Goal: Transaction & Acquisition: Purchase product/service

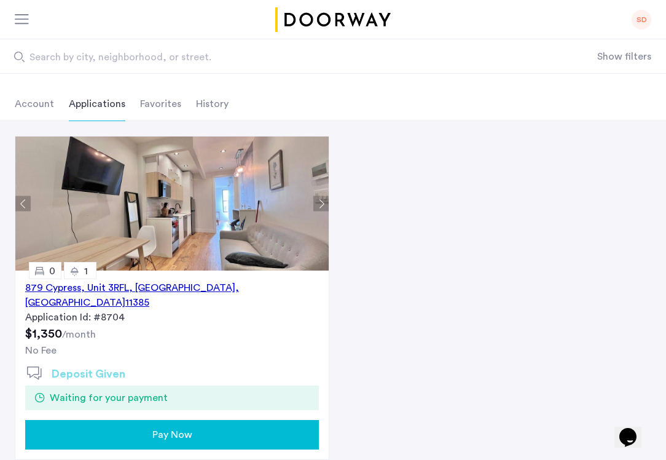
scroll to position [53, 0]
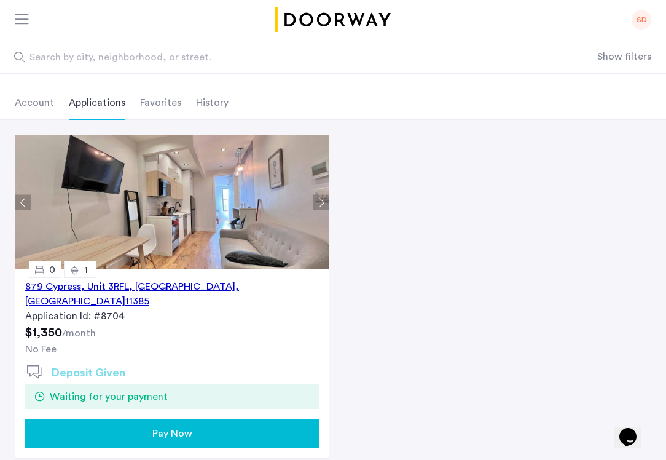
click at [207, 426] on div "Pay Now" at bounding box center [172, 433] width 274 height 15
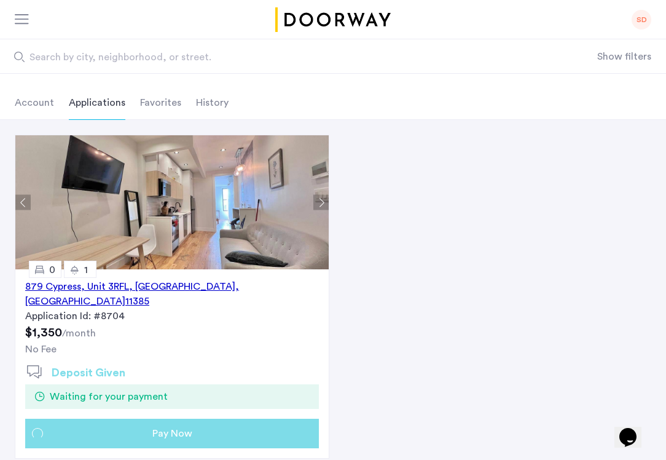
scroll to position [0, 0]
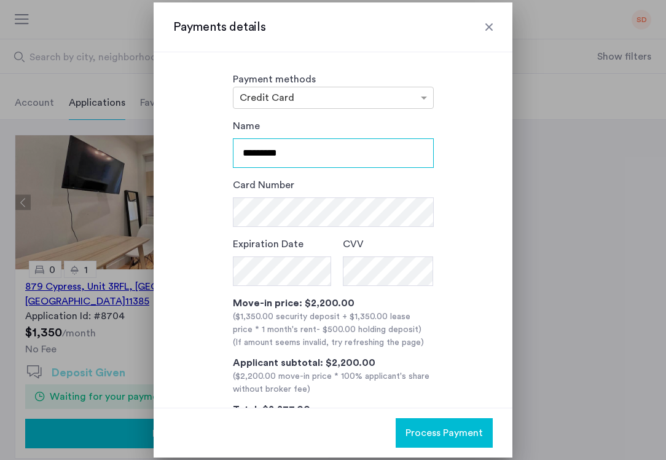
click at [297, 155] on input "*********" at bounding box center [333, 152] width 201 height 29
type input "**********"
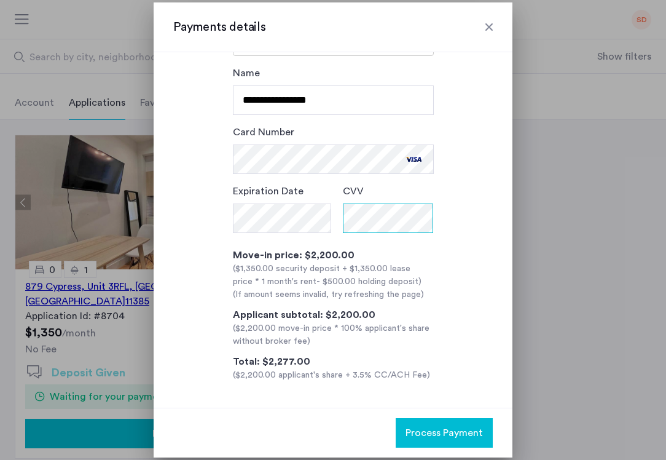
scroll to position [53, 0]
click at [447, 434] on span "Process Payment" at bounding box center [444, 432] width 77 height 15
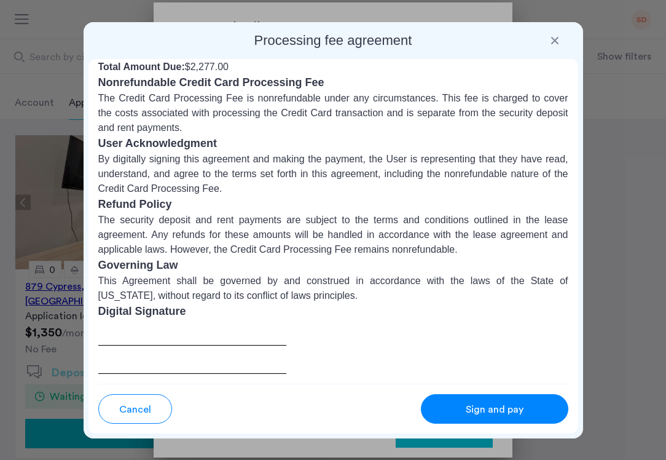
scroll to position [0, 0]
click at [488, 409] on span "Sign and pay" at bounding box center [495, 409] width 58 height 15
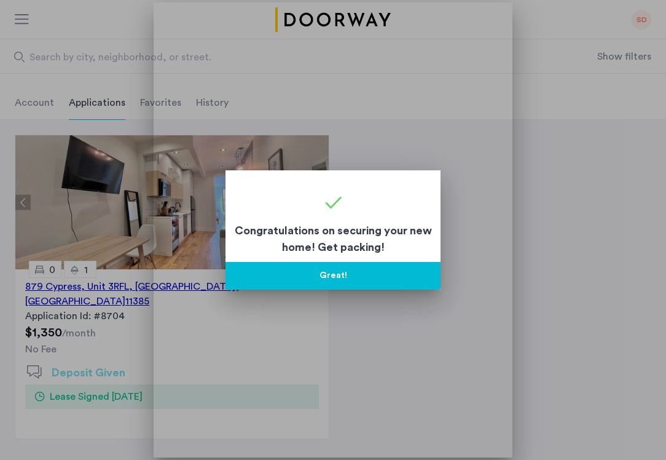
scroll to position [53, 0]
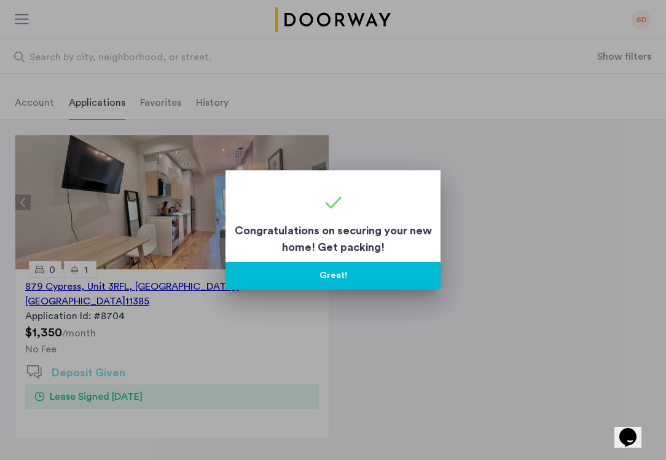
click at [340, 275] on button "Great!" at bounding box center [332, 276] width 215 height 28
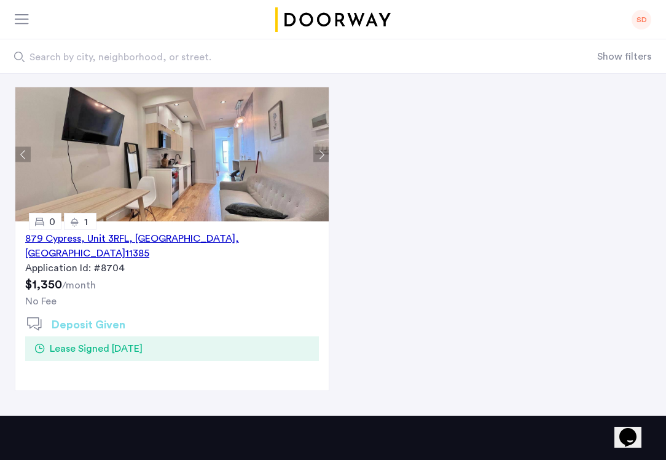
scroll to position [100, 0]
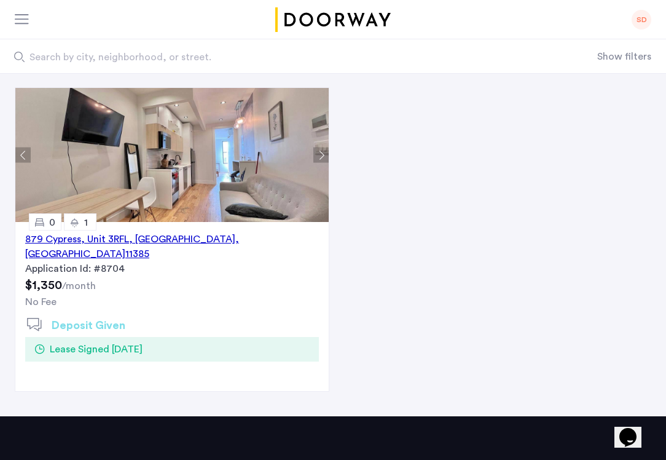
click at [174, 239] on span ", [GEOGRAPHIC_DATA]" at bounding box center [132, 246] width 214 height 25
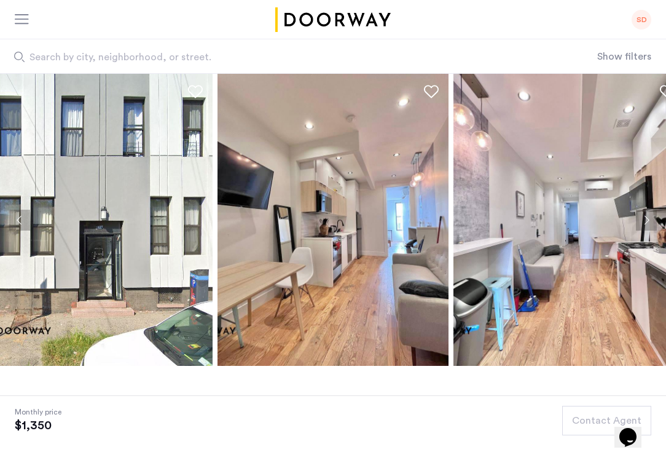
click at [16, 20] on div at bounding box center [22, 20] width 15 height 12
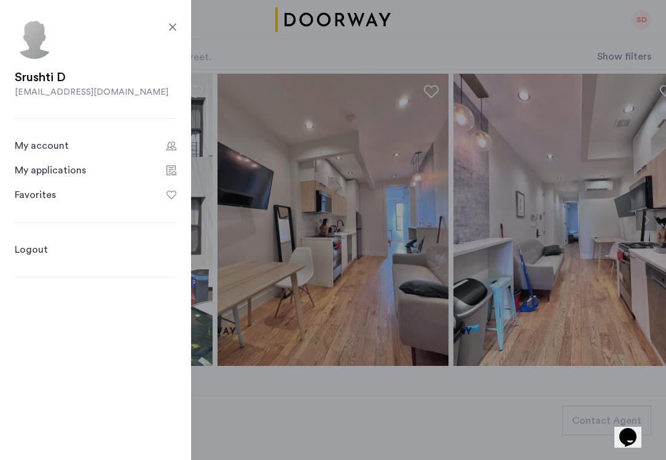
click at [166, 28] on div at bounding box center [172, 27] width 15 height 15
